Goal: Information Seeking & Learning: Learn about a topic

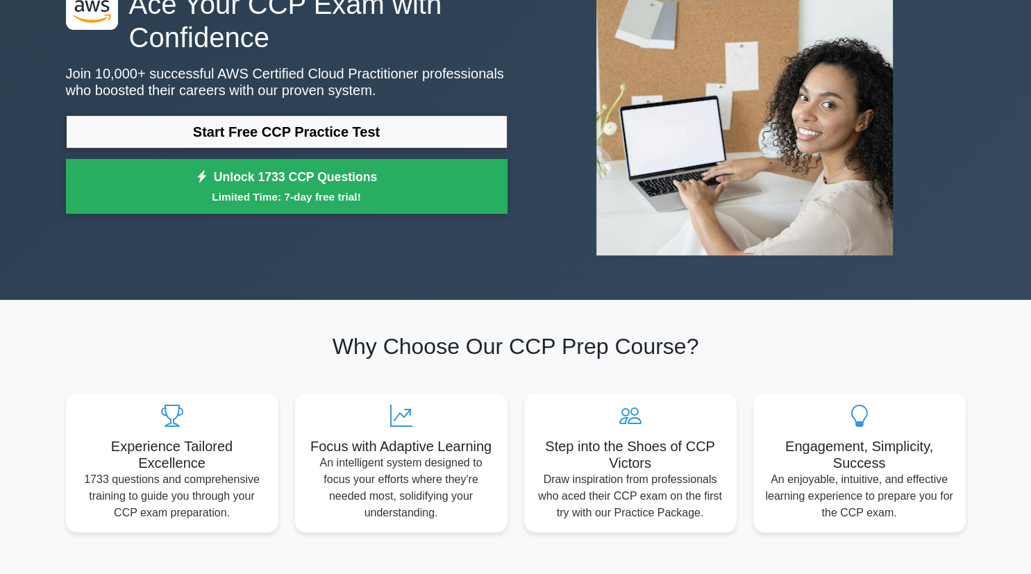
scroll to position [137, 0]
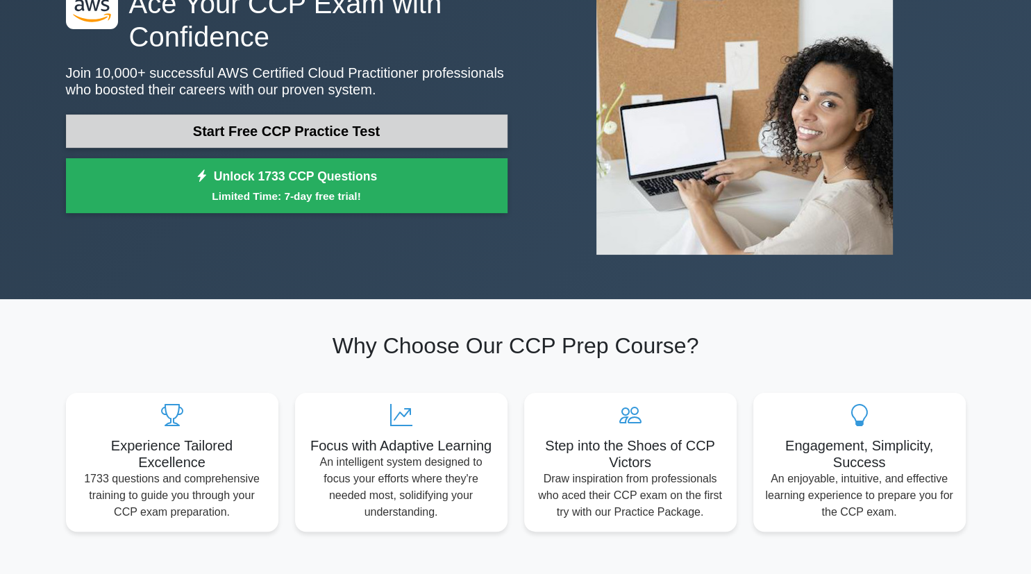
click at [307, 140] on link "Start Free CCP Practice Test" at bounding box center [287, 131] width 442 height 33
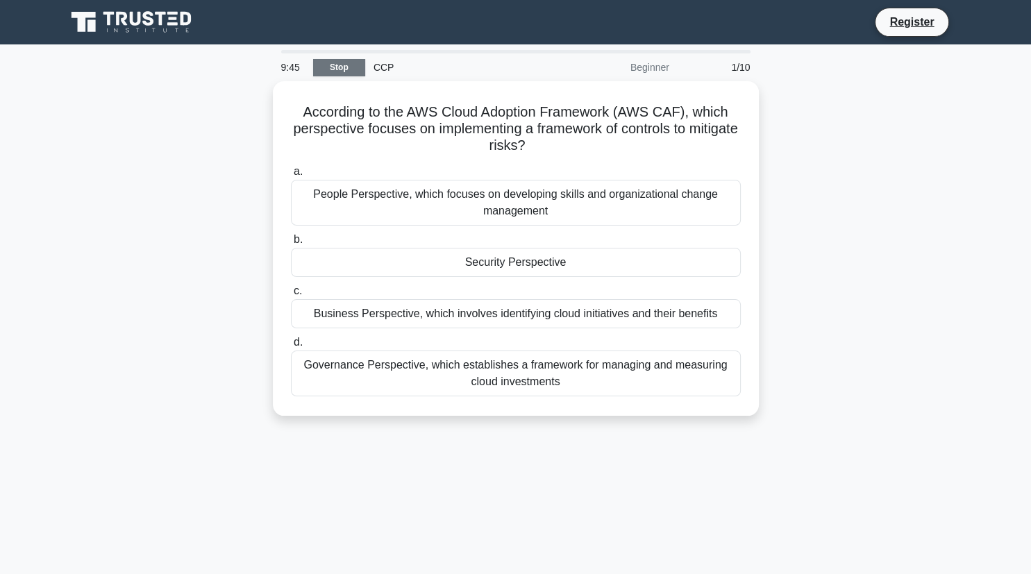
click at [318, 70] on link "Stop" at bounding box center [339, 67] width 52 height 17
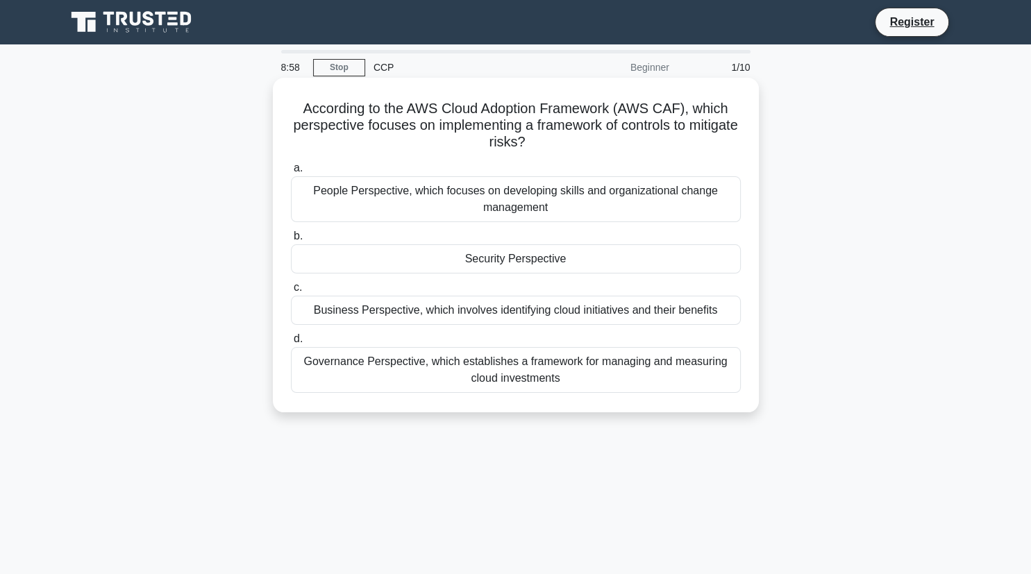
click at [325, 116] on h5 "According to the AWS Cloud Adoption Framework (AWS CAF), which perspective focu…" at bounding box center [516, 125] width 453 height 51
click at [418, 262] on div "Security Perspective" at bounding box center [516, 258] width 450 height 29
click at [291, 241] on input "b. Security Perspective" at bounding box center [291, 236] width 0 height 9
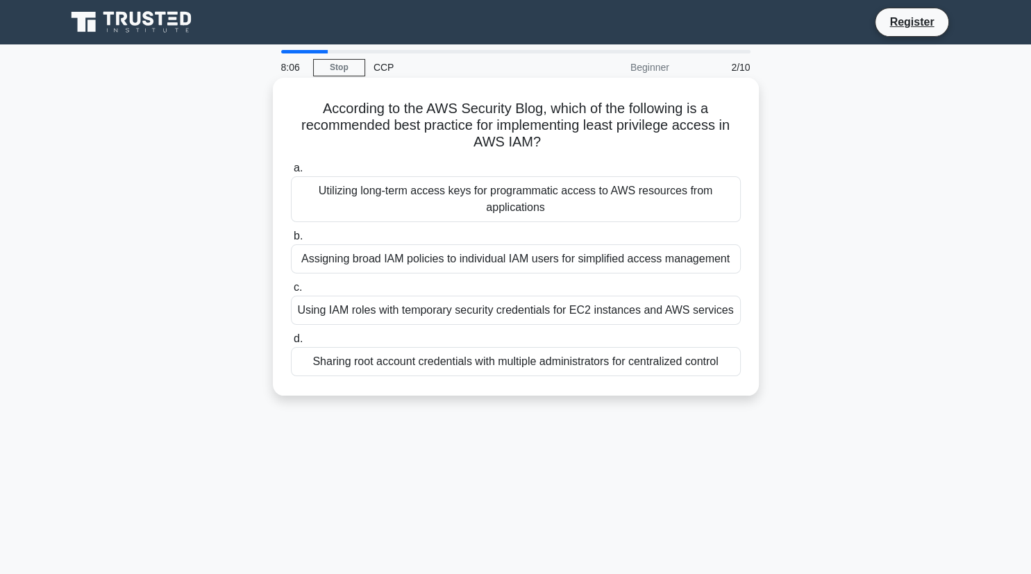
click at [484, 317] on div "Using IAM roles with temporary security credentials for EC2 instances and AWS s…" at bounding box center [516, 310] width 450 height 29
click at [291, 292] on input "c. Using IAM roles with temporary security credentials for EC2 instances and AW…" at bounding box center [291, 287] width 0 height 9
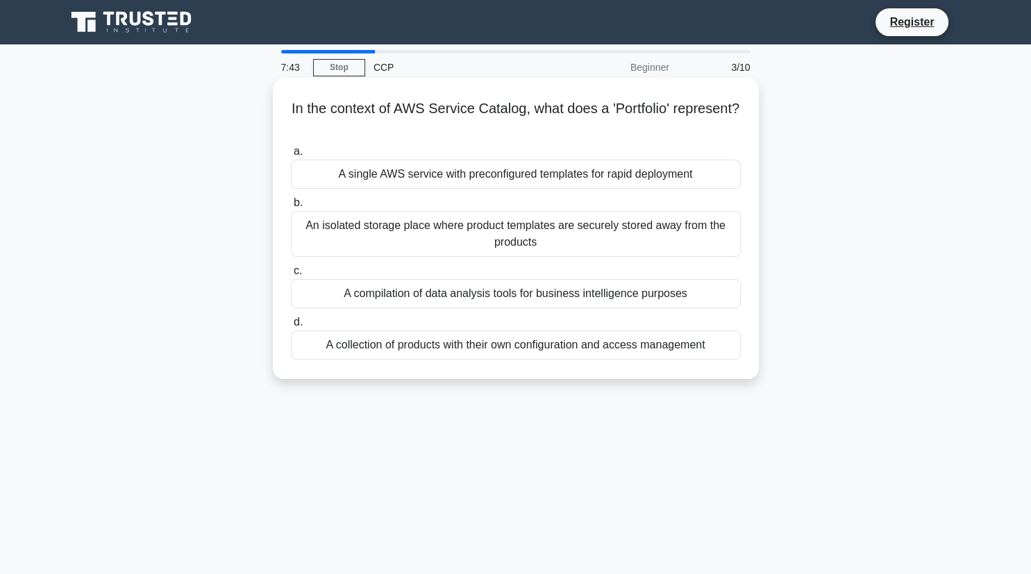
click at [457, 341] on div "A collection of products with their own configuration and access management" at bounding box center [516, 344] width 450 height 29
click at [291, 327] on input "d. A collection of products with their own configuration and access management" at bounding box center [291, 322] width 0 height 9
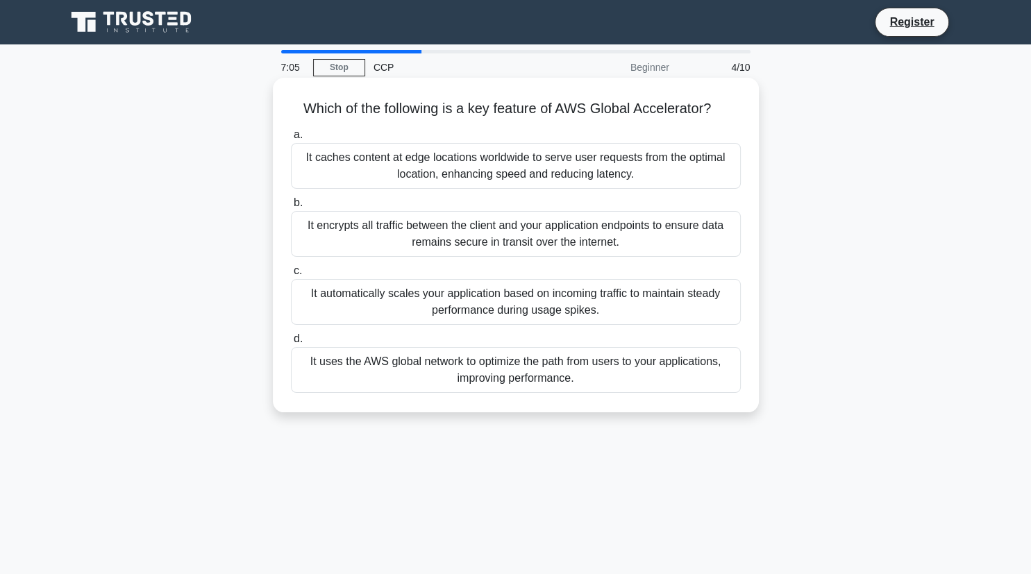
click at [426, 374] on div "It uses the AWS global network to optimize the path from users to your applicat…" at bounding box center [516, 370] width 450 height 46
click at [291, 344] on input "d. It uses the AWS global network to optimize the path from users to your appli…" at bounding box center [291, 339] width 0 height 9
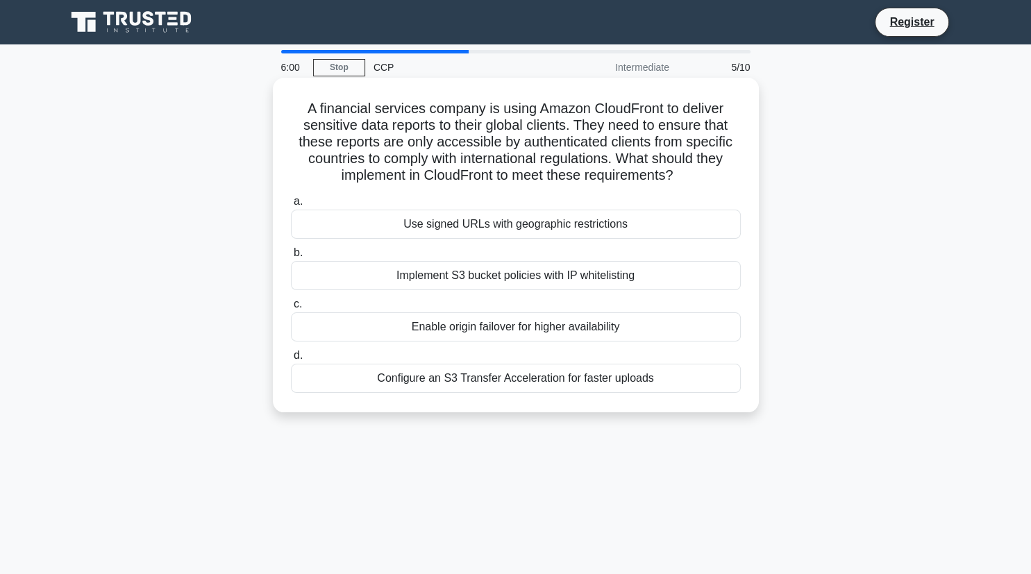
click at [462, 221] on div "Use signed URLs with geographic restrictions" at bounding box center [516, 224] width 450 height 29
click at [291, 206] on input "a. Use signed URLs with geographic restrictions" at bounding box center [291, 201] width 0 height 9
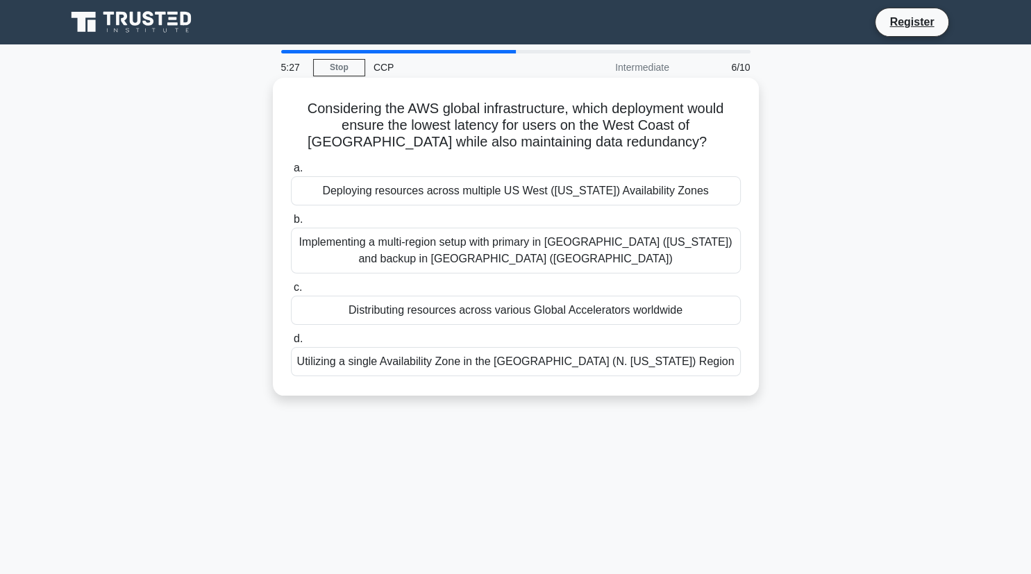
click at [474, 193] on div "Deploying resources across multiple US West (Oregon) Availability Zones" at bounding box center [516, 190] width 450 height 29
click at [291, 173] on input "a. Deploying resources across multiple US West (Oregon) Availability Zones" at bounding box center [291, 168] width 0 height 9
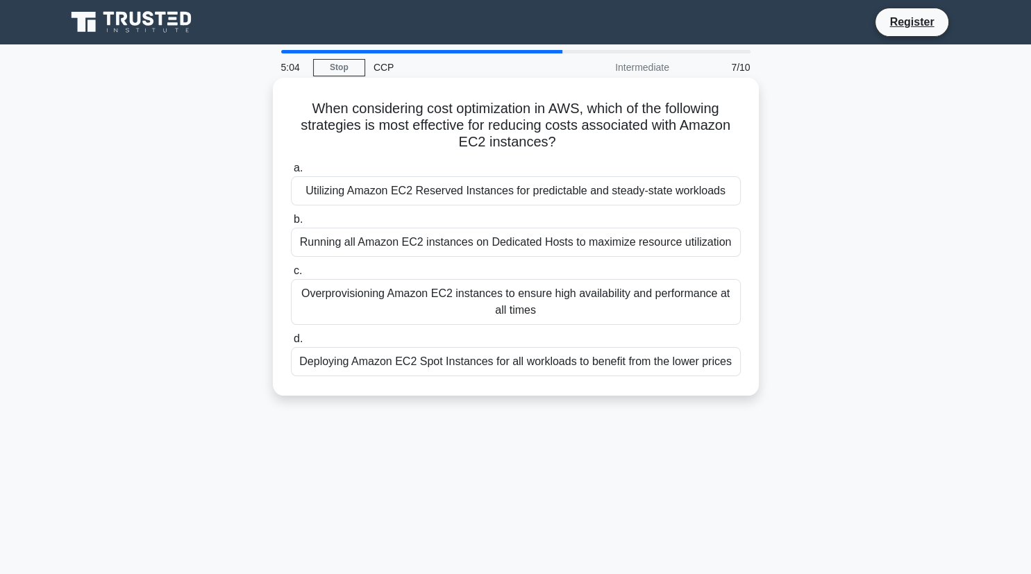
click at [482, 190] on div "Utilizing Amazon EC2 Reserved Instances for predictable and steady-state worklo…" at bounding box center [516, 190] width 450 height 29
click at [291, 173] on input "a. Utilizing Amazon EC2 Reserved Instances for predictable and steady-state wor…" at bounding box center [291, 168] width 0 height 9
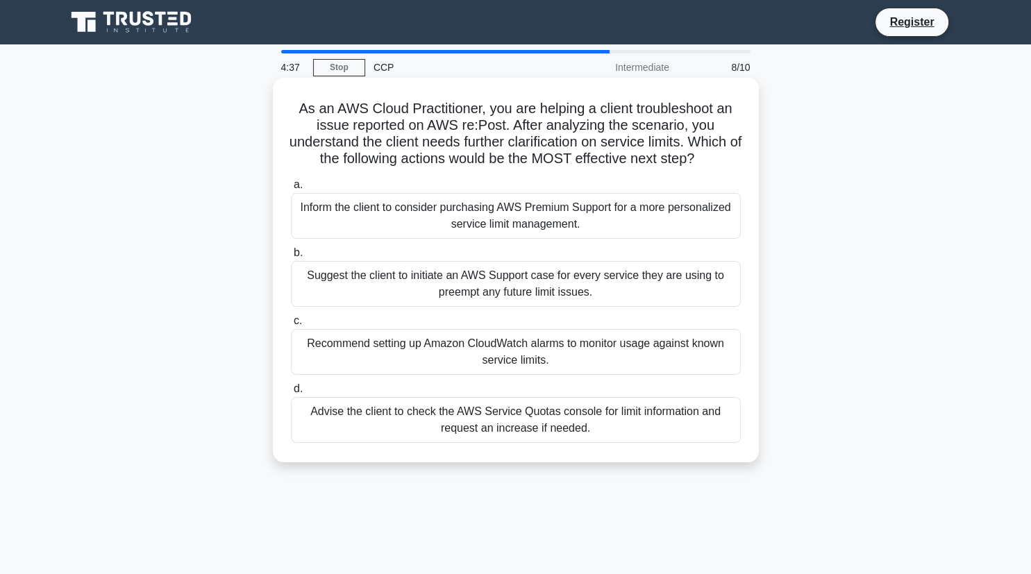
click at [469, 412] on div "Advise the client to check the AWS Service Quotas console for limit information…" at bounding box center [516, 420] width 450 height 46
click at [291, 394] on input "d. Advise the client to check the AWS Service Quotas console for limit informat…" at bounding box center [291, 389] width 0 height 9
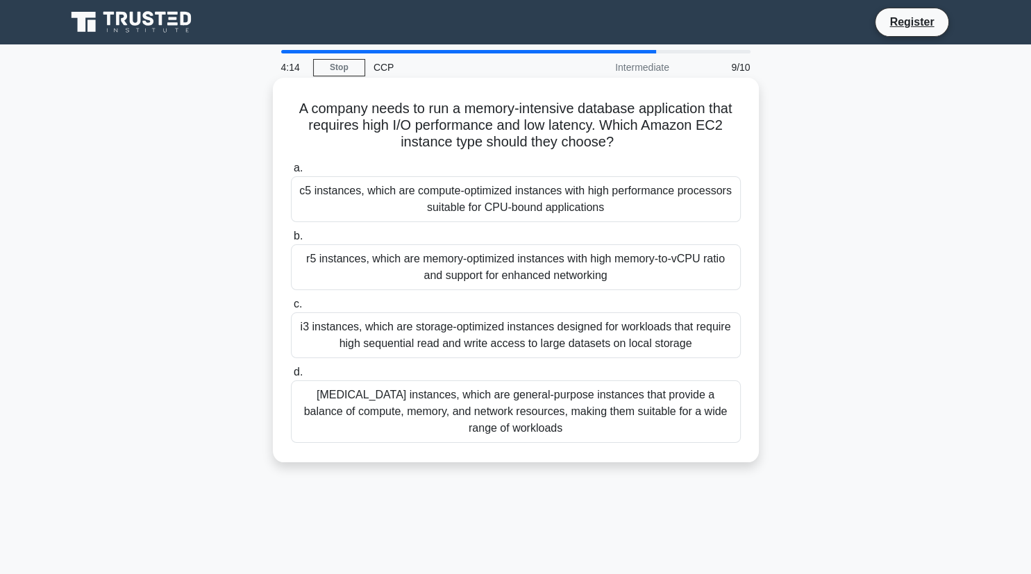
click at [472, 266] on div "r5 instances, which are memory-optimized instances with high memory-to-vCPU rat…" at bounding box center [516, 267] width 450 height 46
click at [291, 241] on input "b. r5 instances, which are memory-optimized instances with high memory-to-vCPU …" at bounding box center [291, 236] width 0 height 9
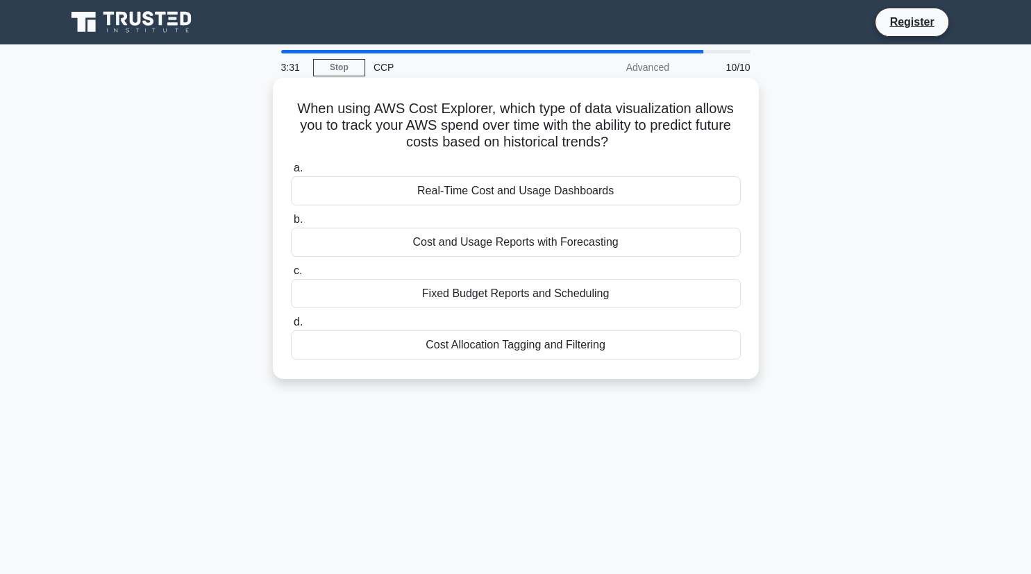
click at [481, 247] on div "Cost and Usage Reports with Forecasting" at bounding box center [516, 242] width 450 height 29
click at [291, 224] on input "b. Cost and Usage Reports with Forecasting" at bounding box center [291, 219] width 0 height 9
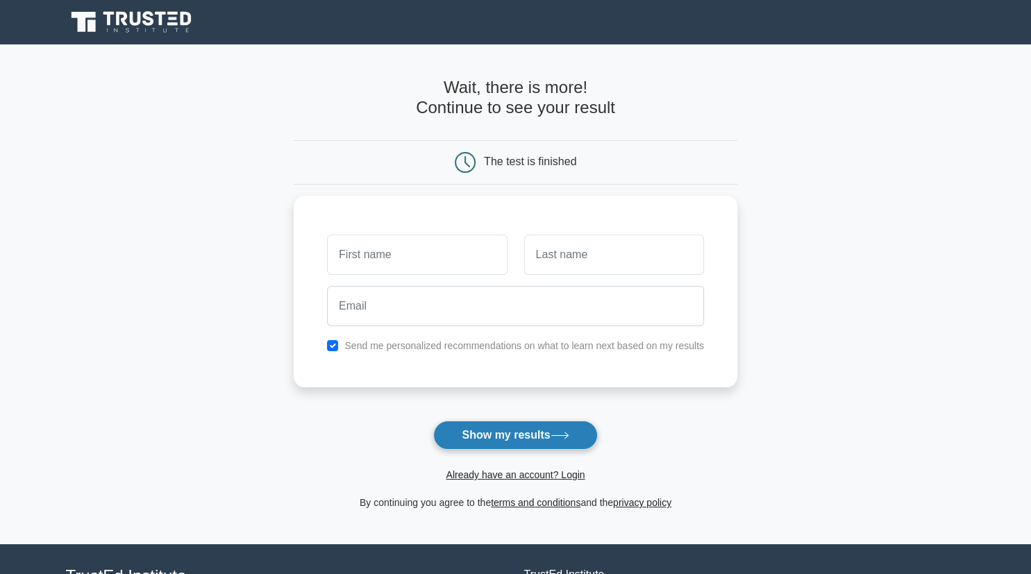
click at [517, 432] on button "Show my results" at bounding box center [515, 435] width 164 height 29
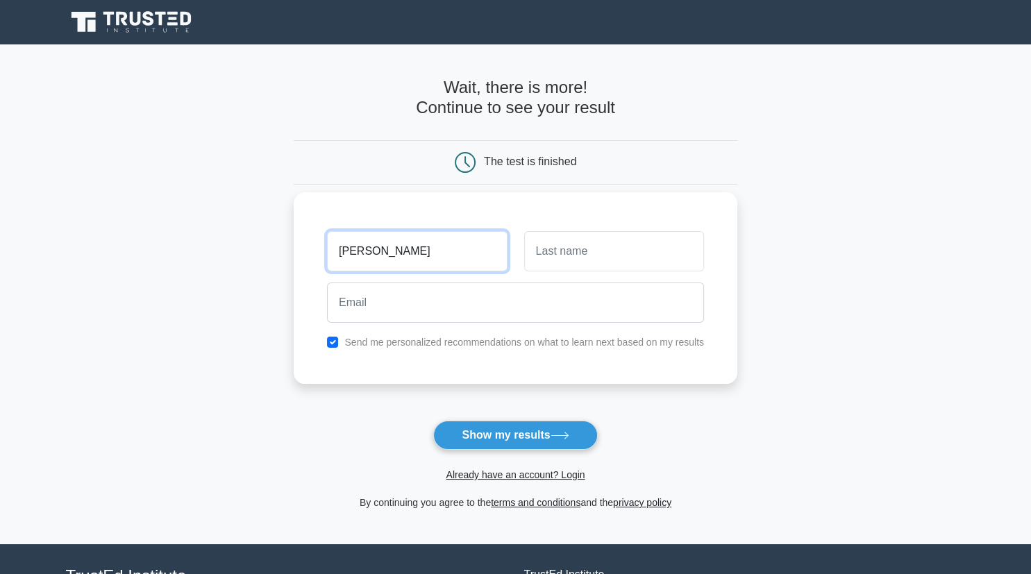
type input "Sarabesh"
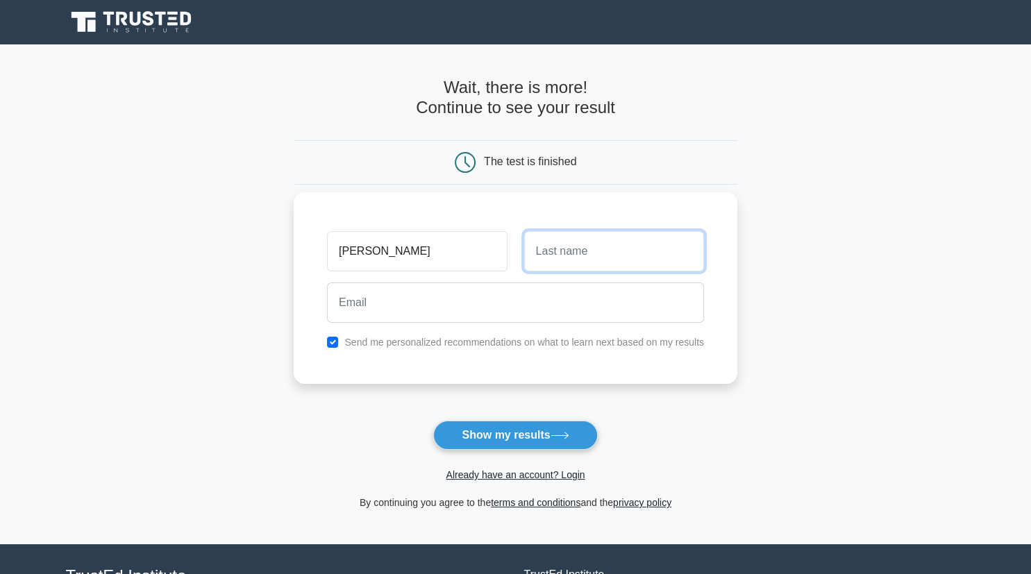
click at [557, 254] on input "text" at bounding box center [614, 251] width 180 height 40
type input "T J"
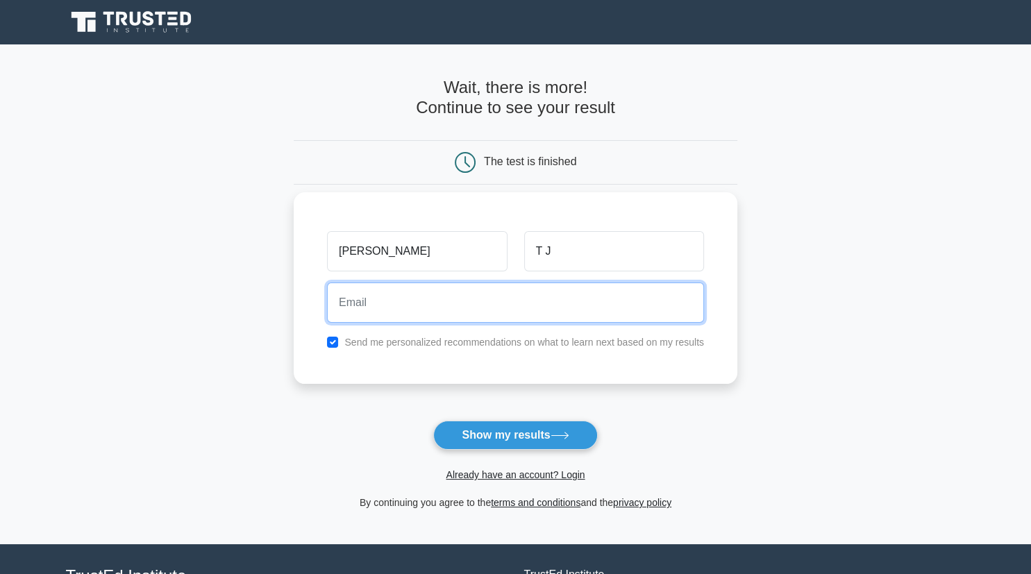
click at [544, 310] on input "email" at bounding box center [515, 303] width 377 height 40
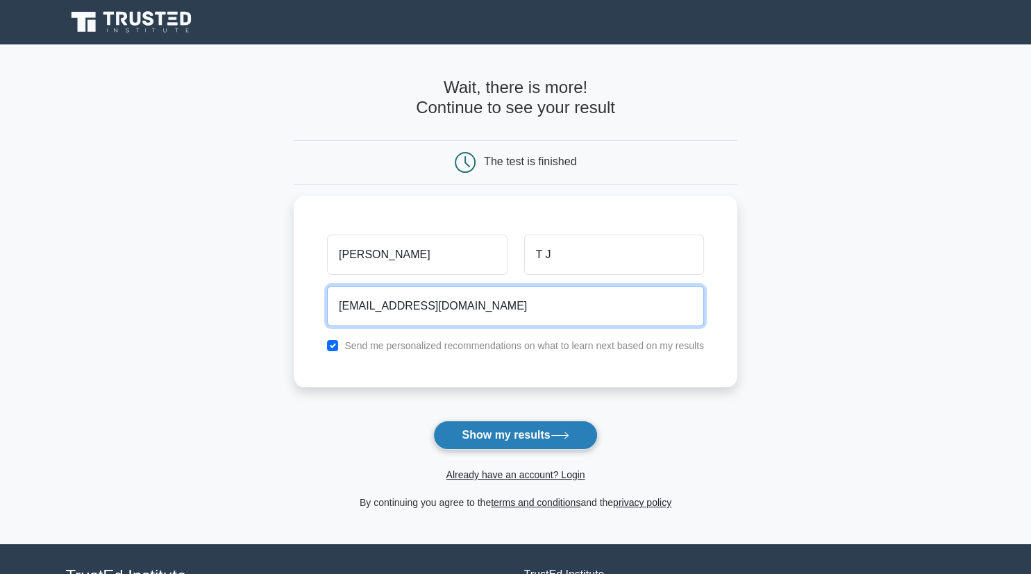
type input "sarabesh0306@gmail.com"
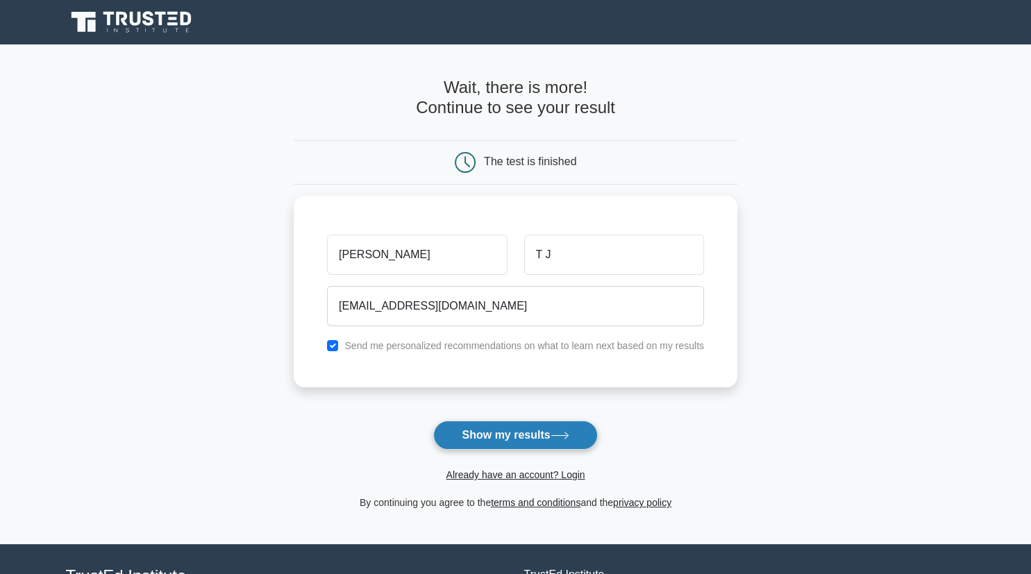
click at [528, 437] on button "Show my results" at bounding box center [515, 435] width 164 height 29
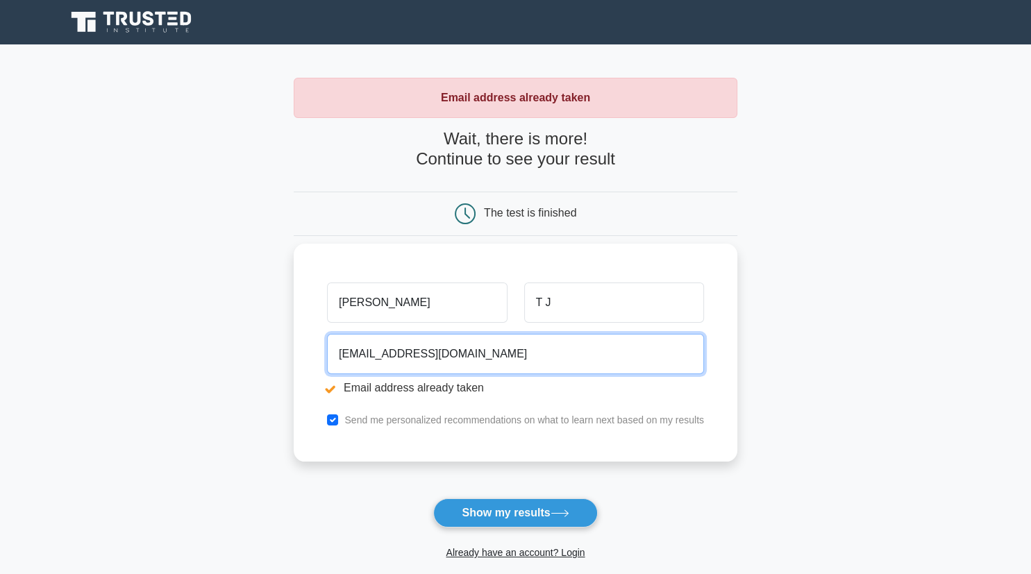
drag, startPoint x: 407, startPoint y: 353, endPoint x: 380, endPoint y: 353, distance: 26.4
click at [380, 353] on input "[EMAIL_ADDRESS][DOMAIN_NAME]" at bounding box center [515, 354] width 377 height 40
type input "[EMAIL_ADDRESS][DOMAIN_NAME]"
click at [433, 498] on button "Show my results" at bounding box center [515, 512] width 164 height 29
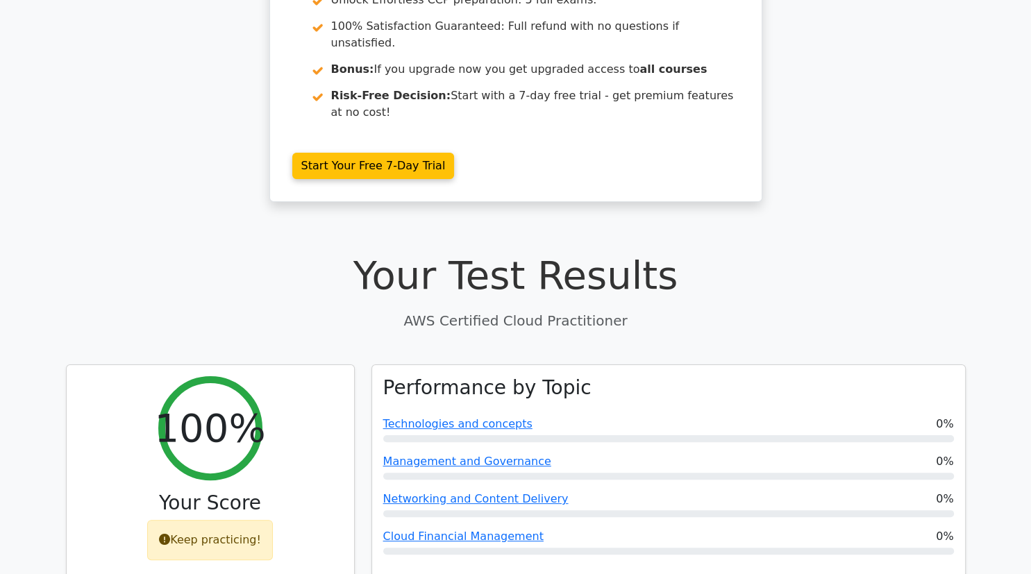
scroll to position [208, 0]
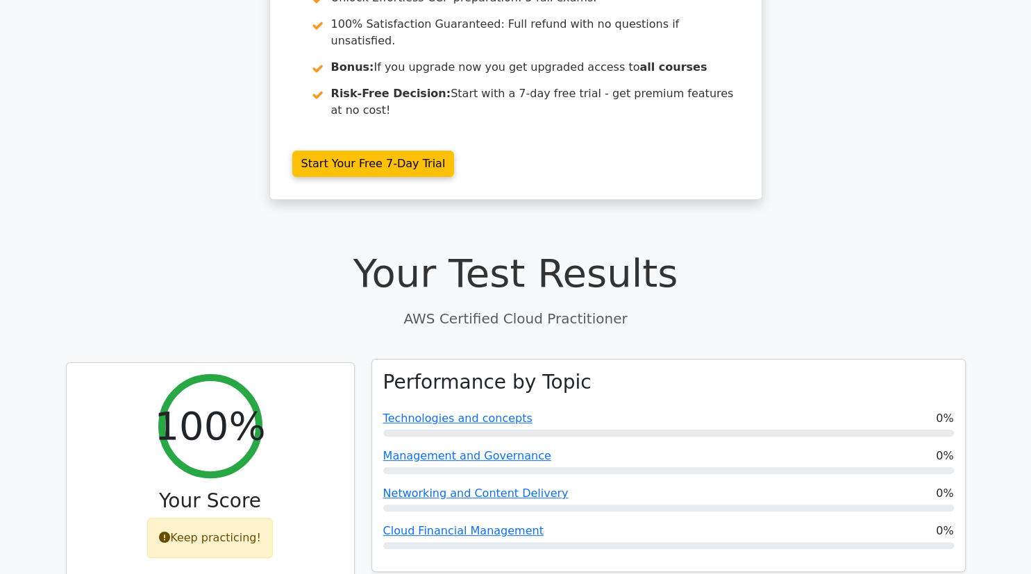
click at [626, 430] on div at bounding box center [668, 433] width 571 height 7
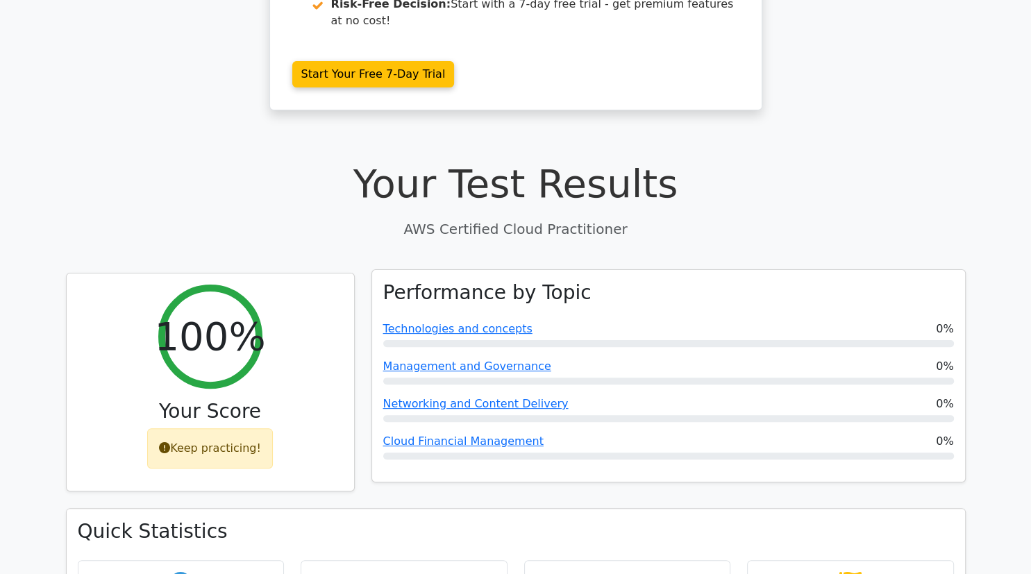
click at [626, 374] on div "Performance by Topic Technologies and concepts 0% Management and Governance 0% …" at bounding box center [668, 376] width 593 height 212
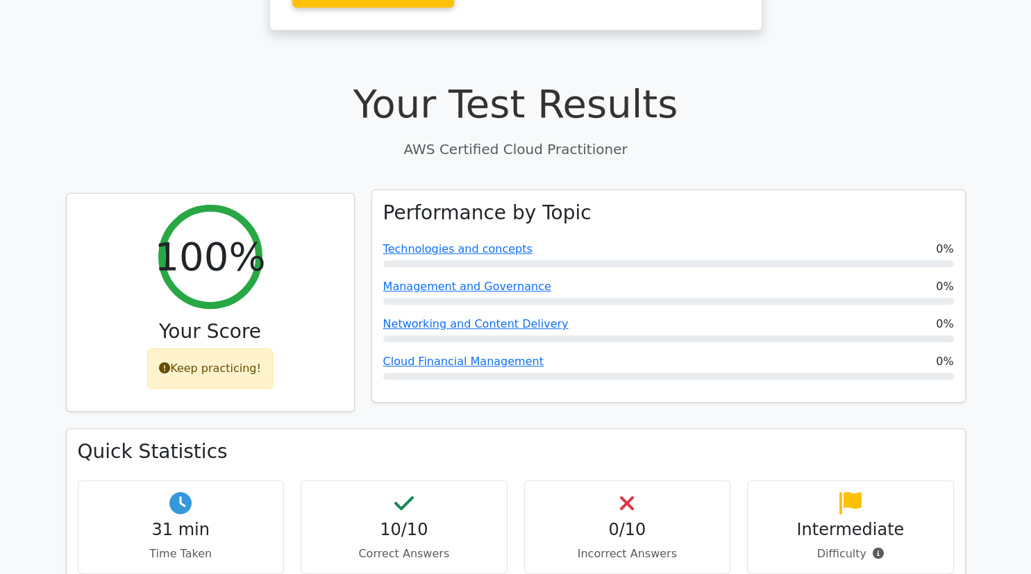
scroll to position [377, 0]
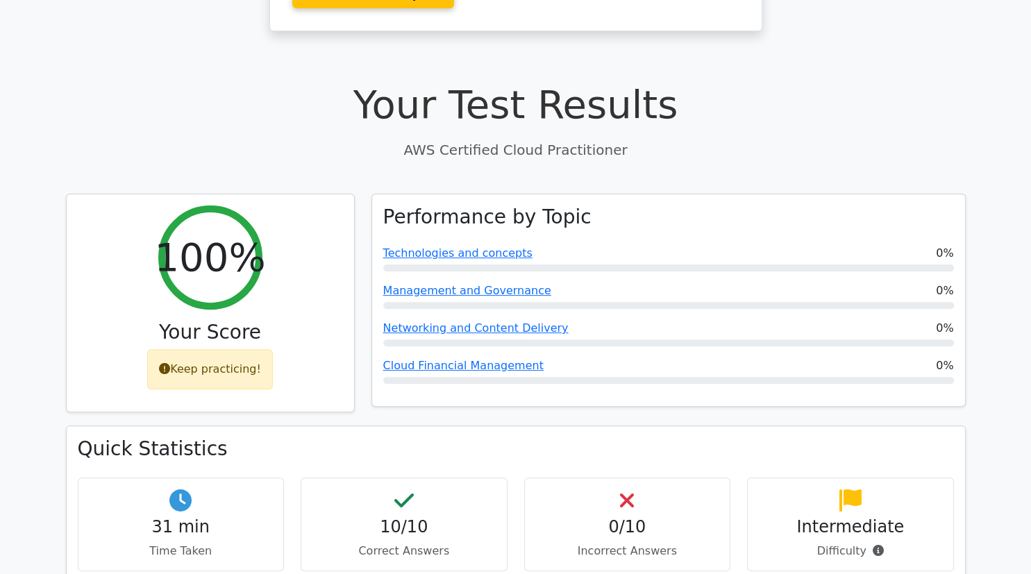
click at [823, 505] on div "Intermediate Difficulty" at bounding box center [850, 525] width 207 height 94
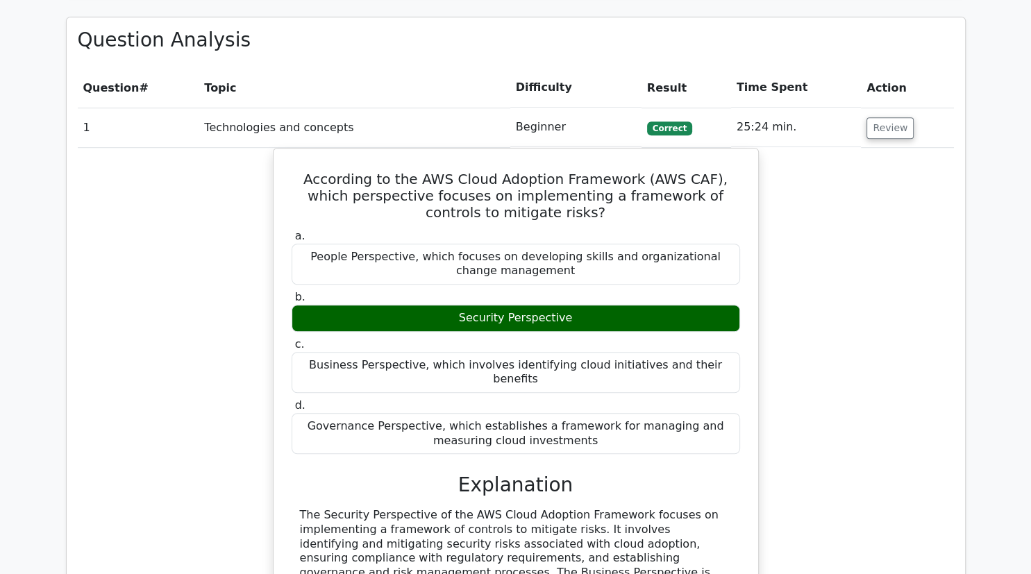
scroll to position [962, 0]
